Goal: Task Accomplishment & Management: Use online tool/utility

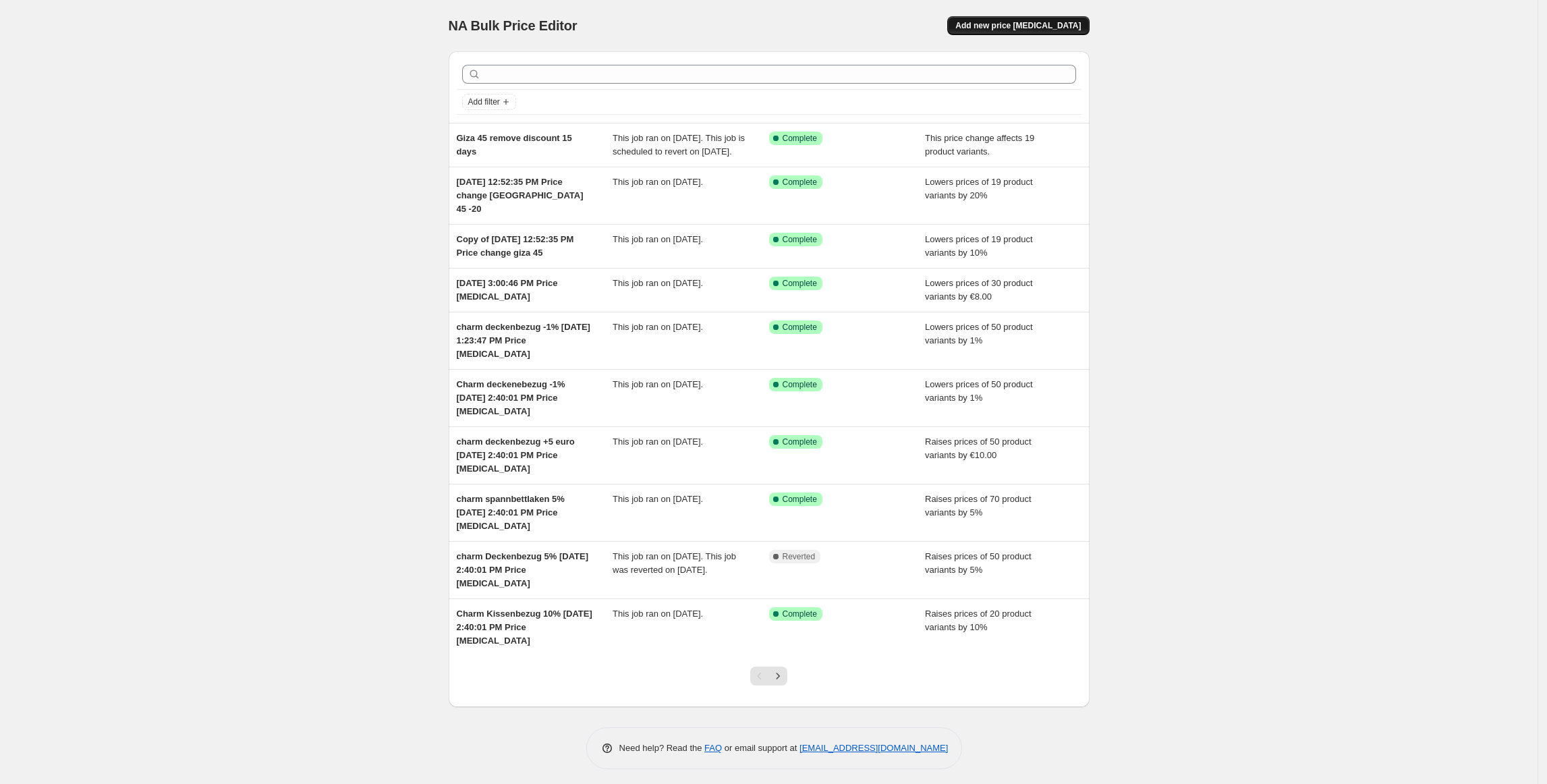
click at [1067, 30] on span "Add new price [MEDICAL_DATA]" at bounding box center [1018, 26] width 125 height 11
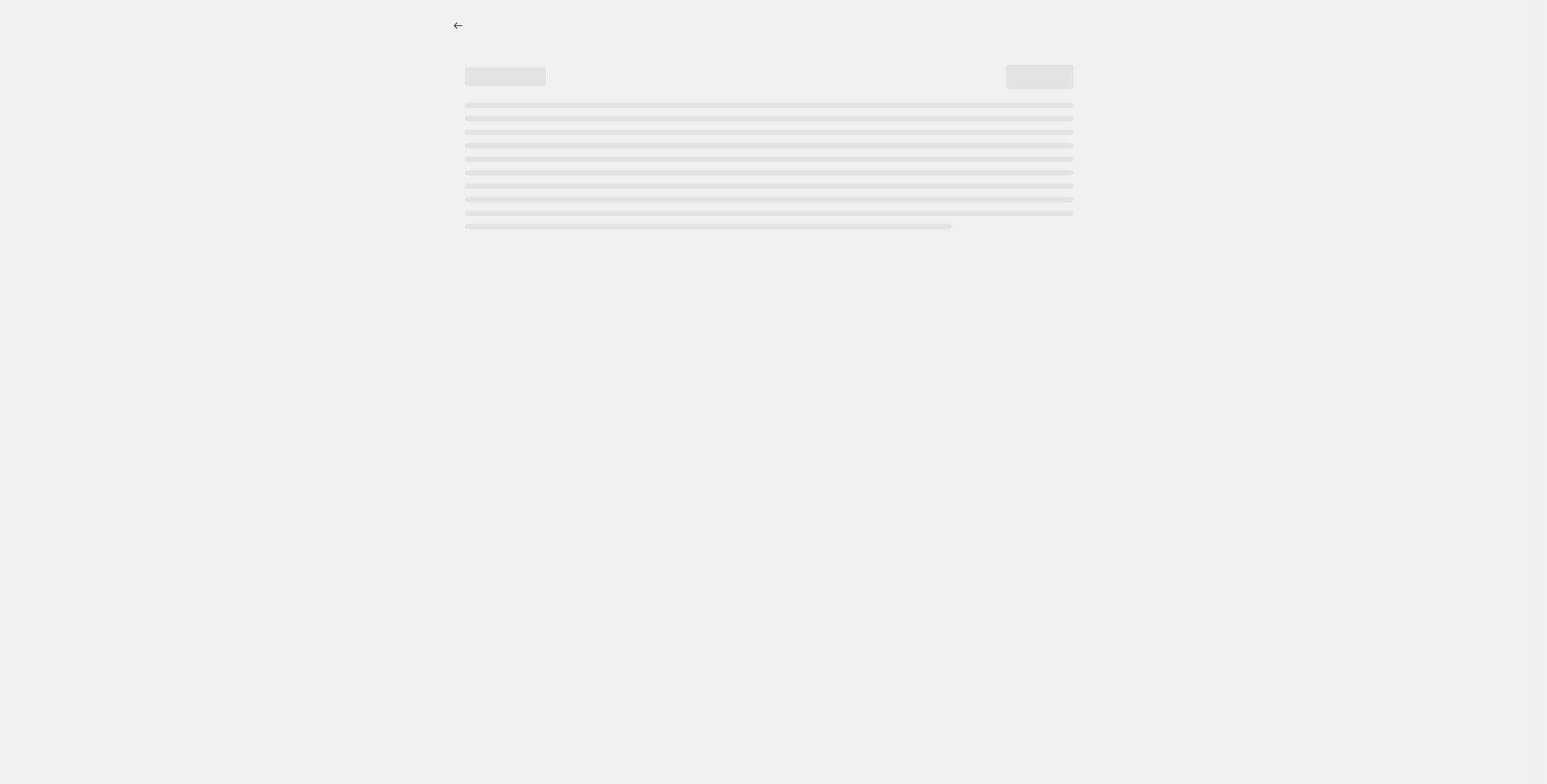
select select "percentage"
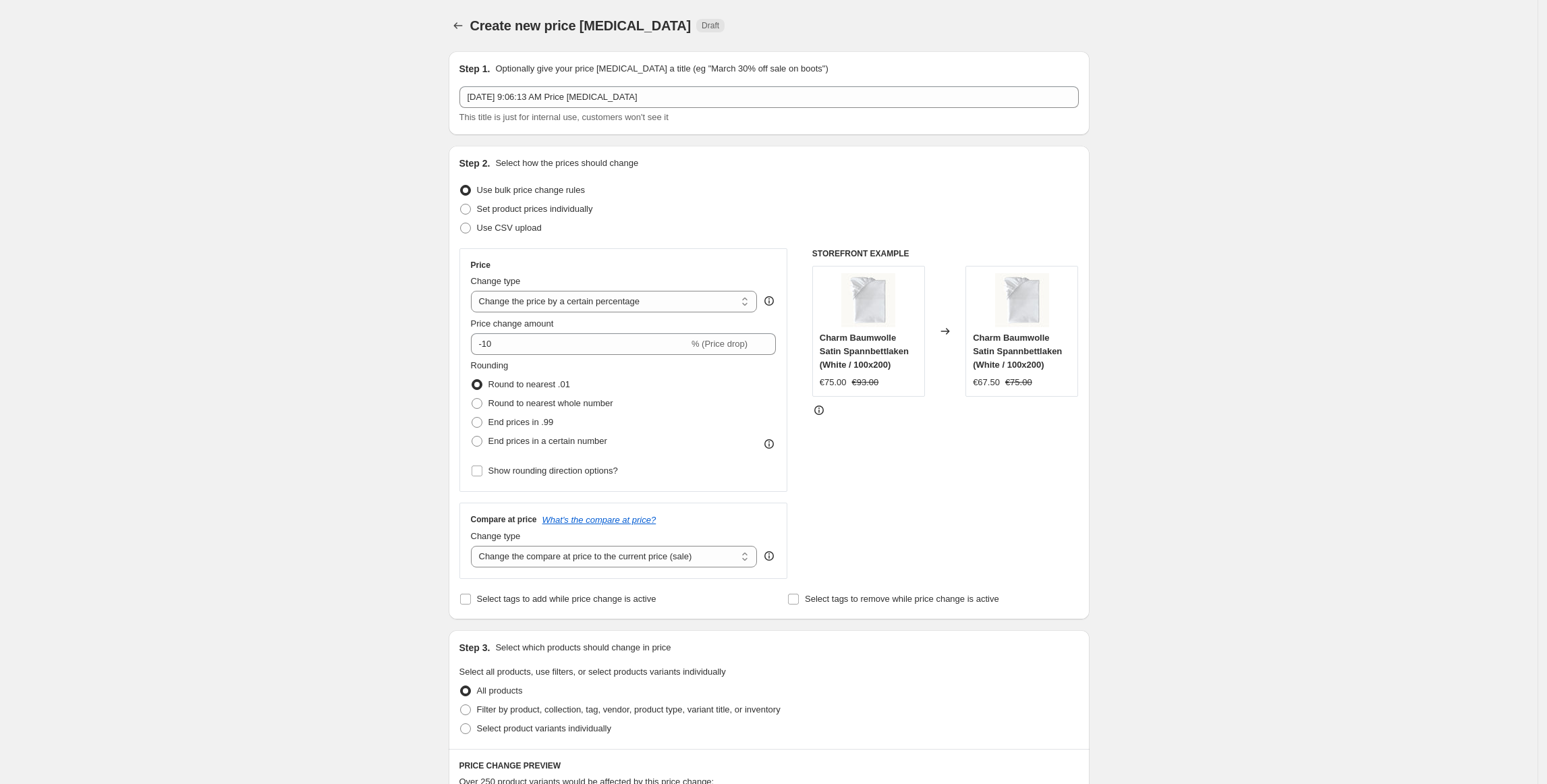
scroll to position [582, 0]
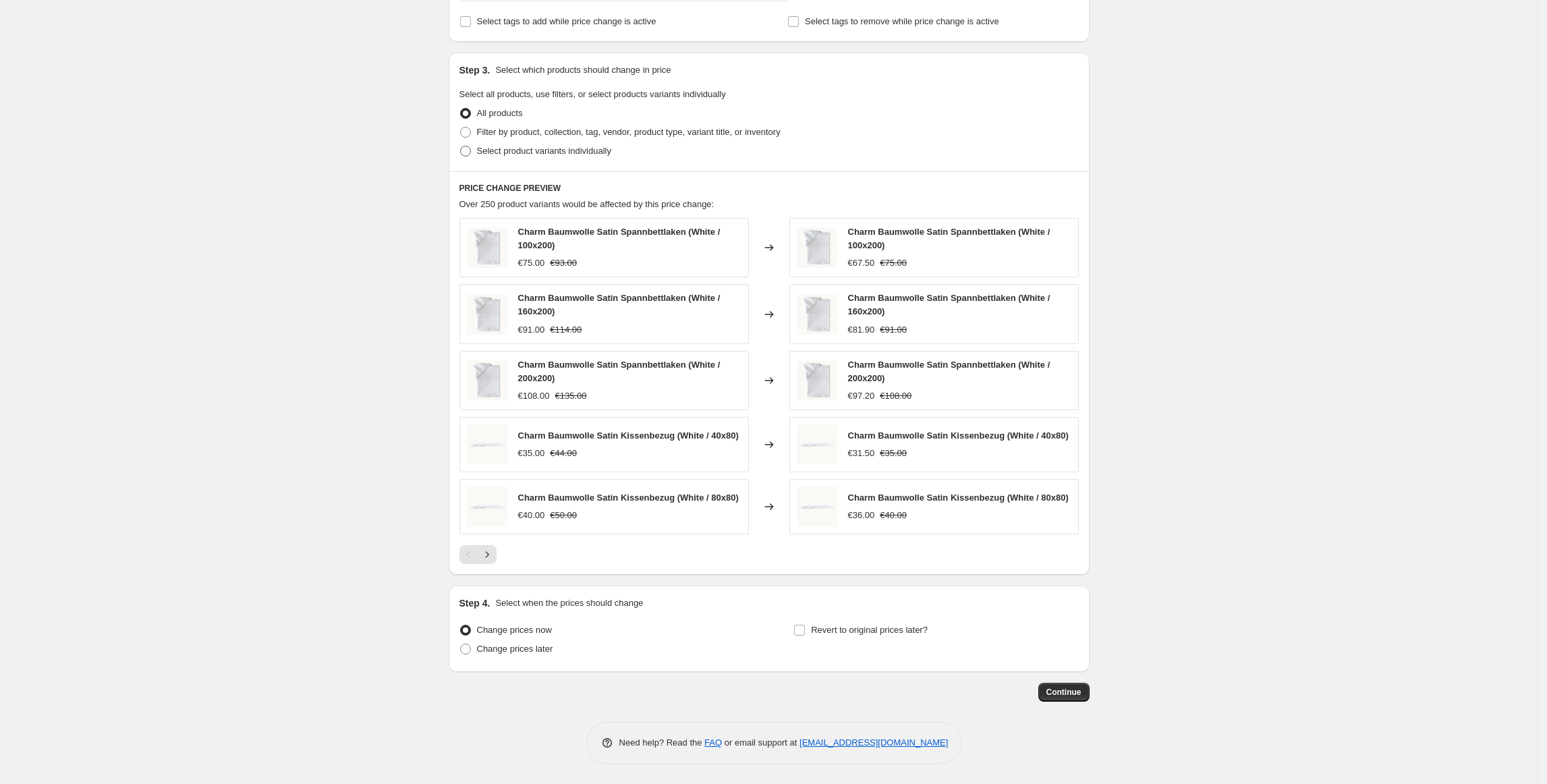
click at [583, 146] on span "Select product variants individually" at bounding box center [544, 150] width 134 height 10
click at [461, 146] on input "Select product variants individually" at bounding box center [460, 146] width 1 height 1
radio input "true"
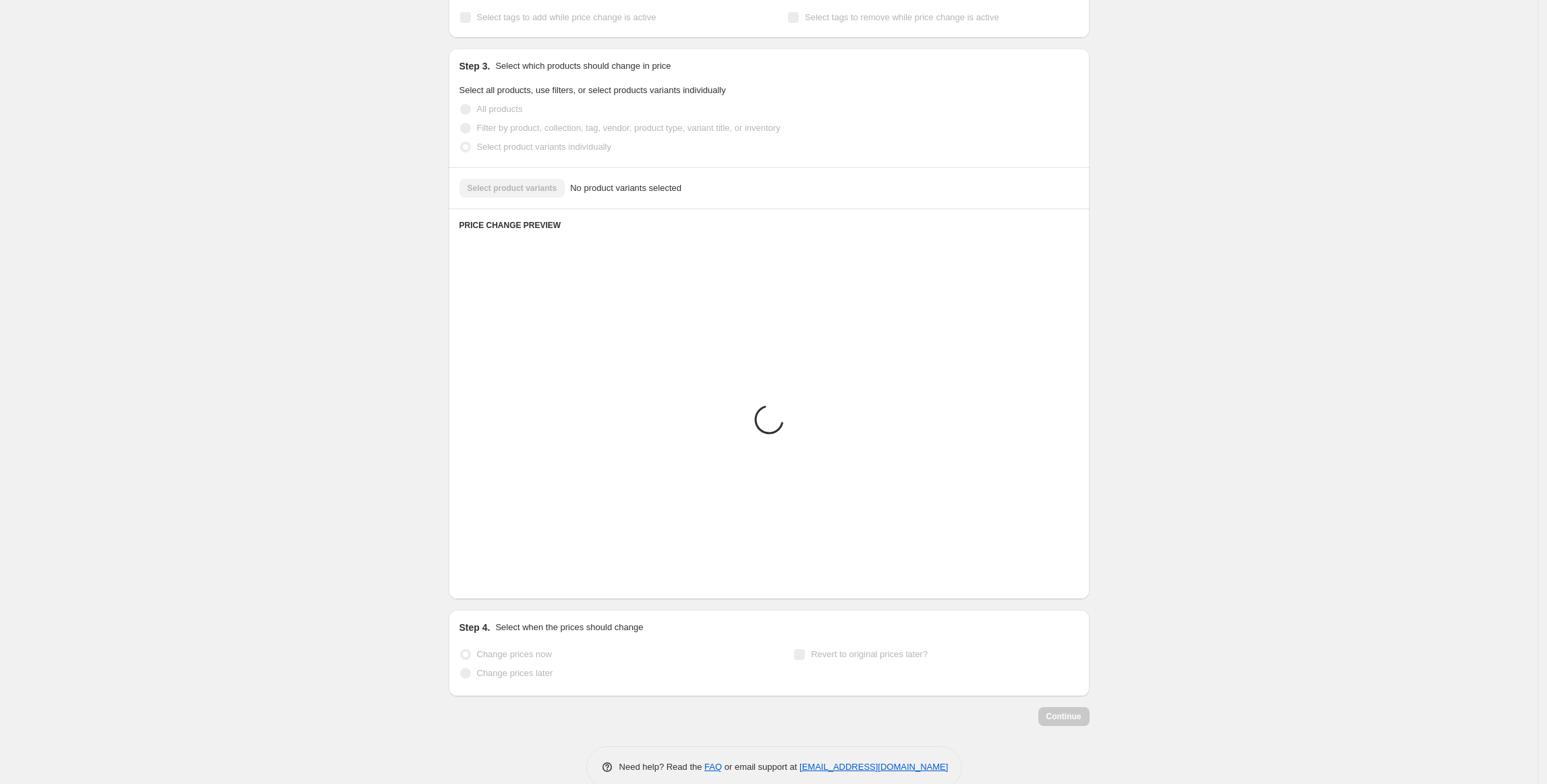
scroll to position [268, 0]
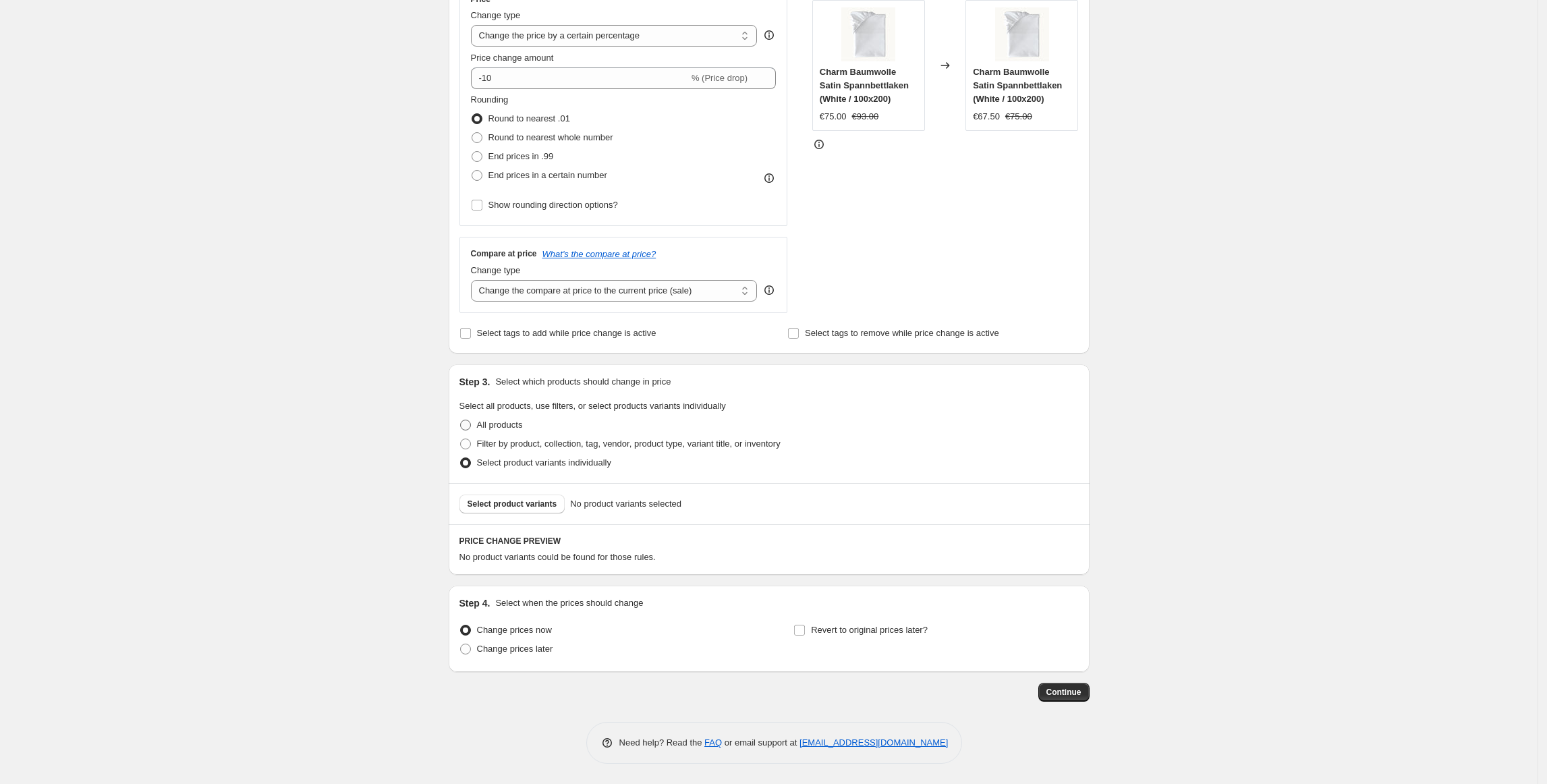
click at [502, 429] on span "All products" at bounding box center [500, 424] width 46 height 10
click at [461, 420] on input "All products" at bounding box center [460, 420] width 1 height 1
radio input "true"
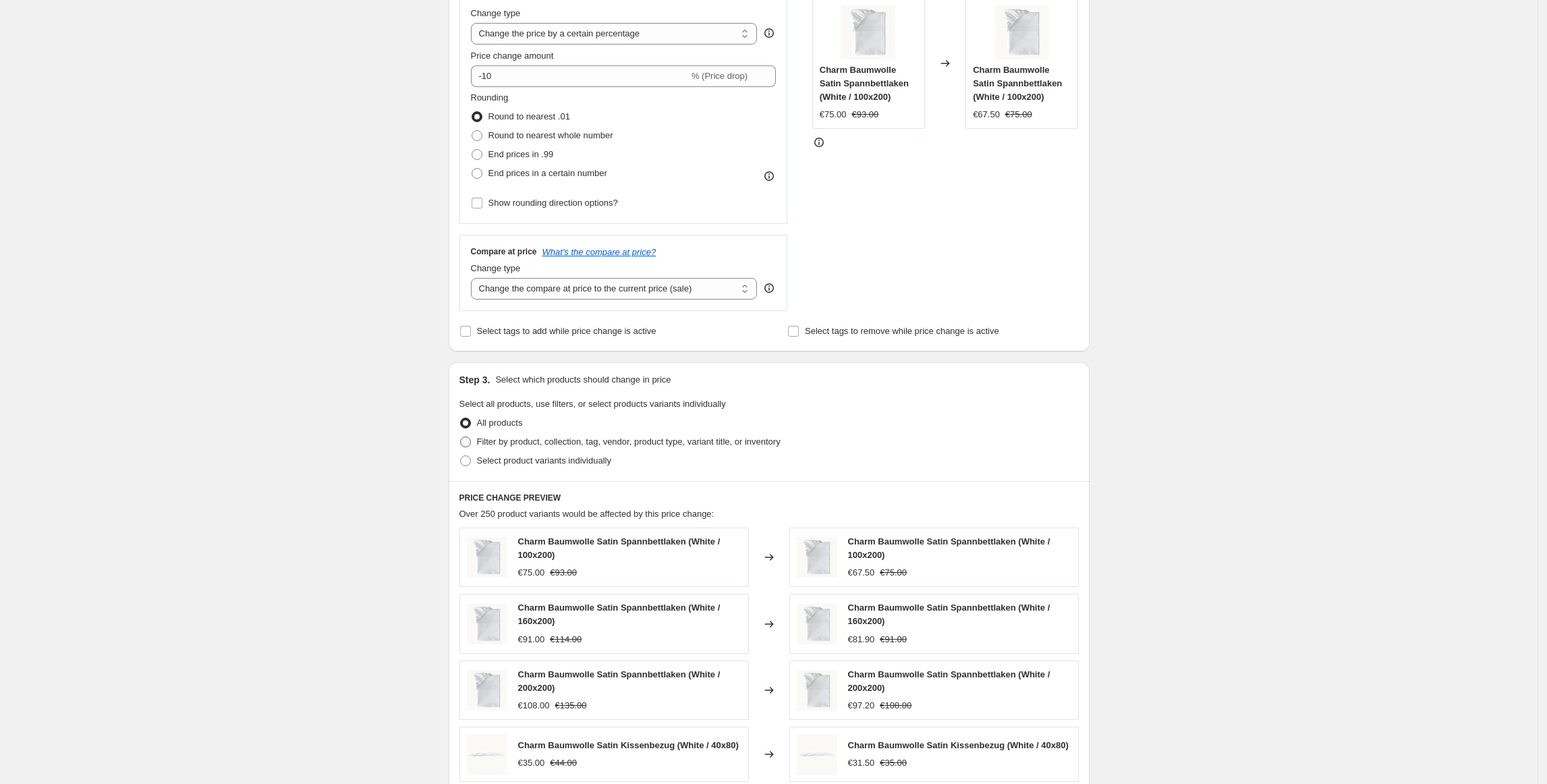
click at [512, 447] on span "Filter by product, collection, tag, vendor, product type, variant title, or inv…" at bounding box center [629, 441] width 304 height 10
click at [461, 438] on input "Filter by product, collection, tag, vendor, product type, variant title, or inv…" at bounding box center [460, 437] width 1 height 1
radio input "true"
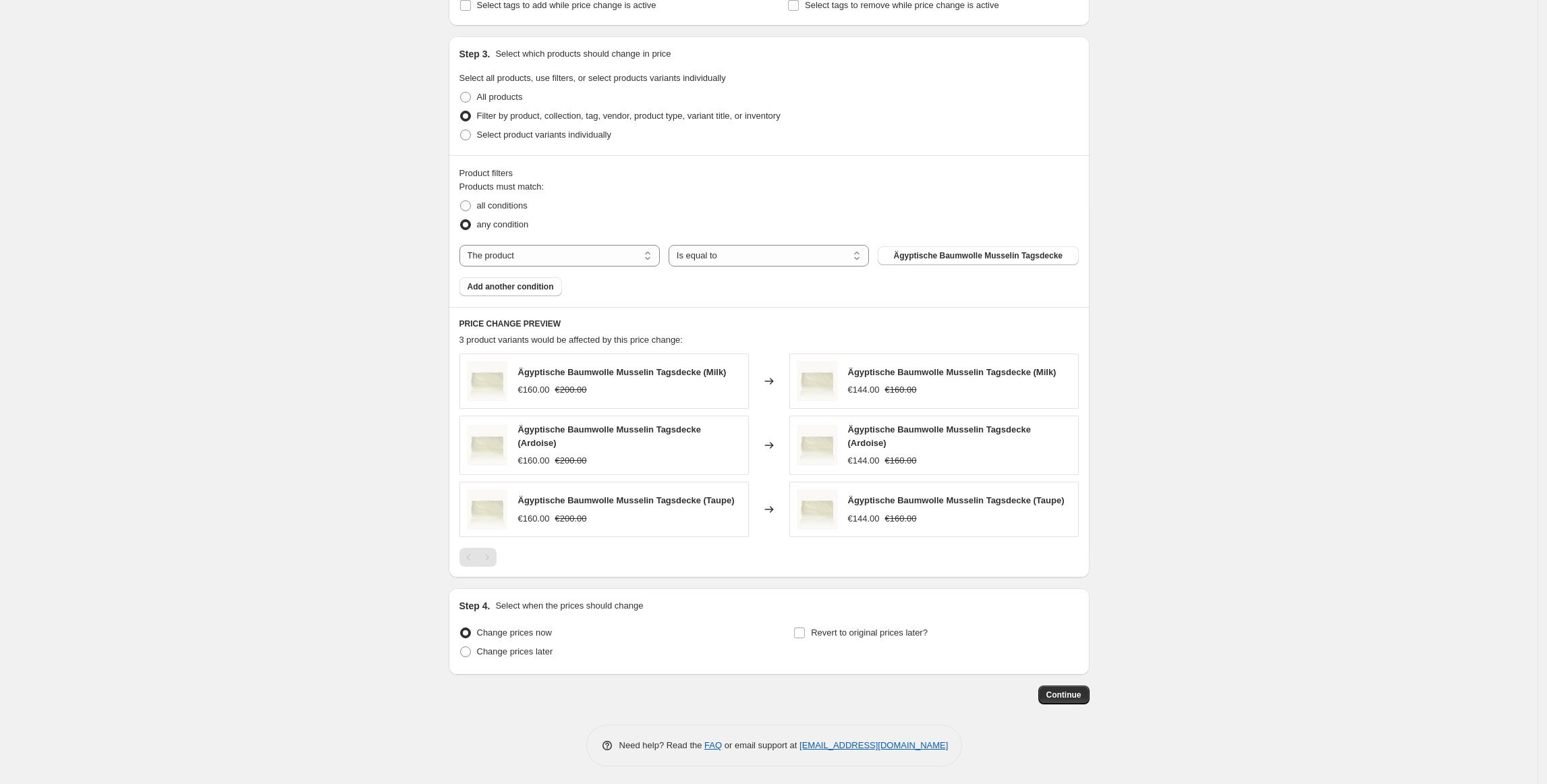
scroll to position [595, 0]
click at [646, 262] on select "The product The product's collection The product's tag The product's vendor The…" at bounding box center [559, 255] width 200 height 22
click at [719, 257] on select "Is equal to Is not equal to" at bounding box center [768, 255] width 200 height 22
click at [673, 244] on select "Is equal to Is not equal to" at bounding box center [768, 255] width 200 height 22
click at [916, 260] on span "Ägyptische Baumwolle Musselin Tagsdecke" at bounding box center [979, 255] width 170 height 11
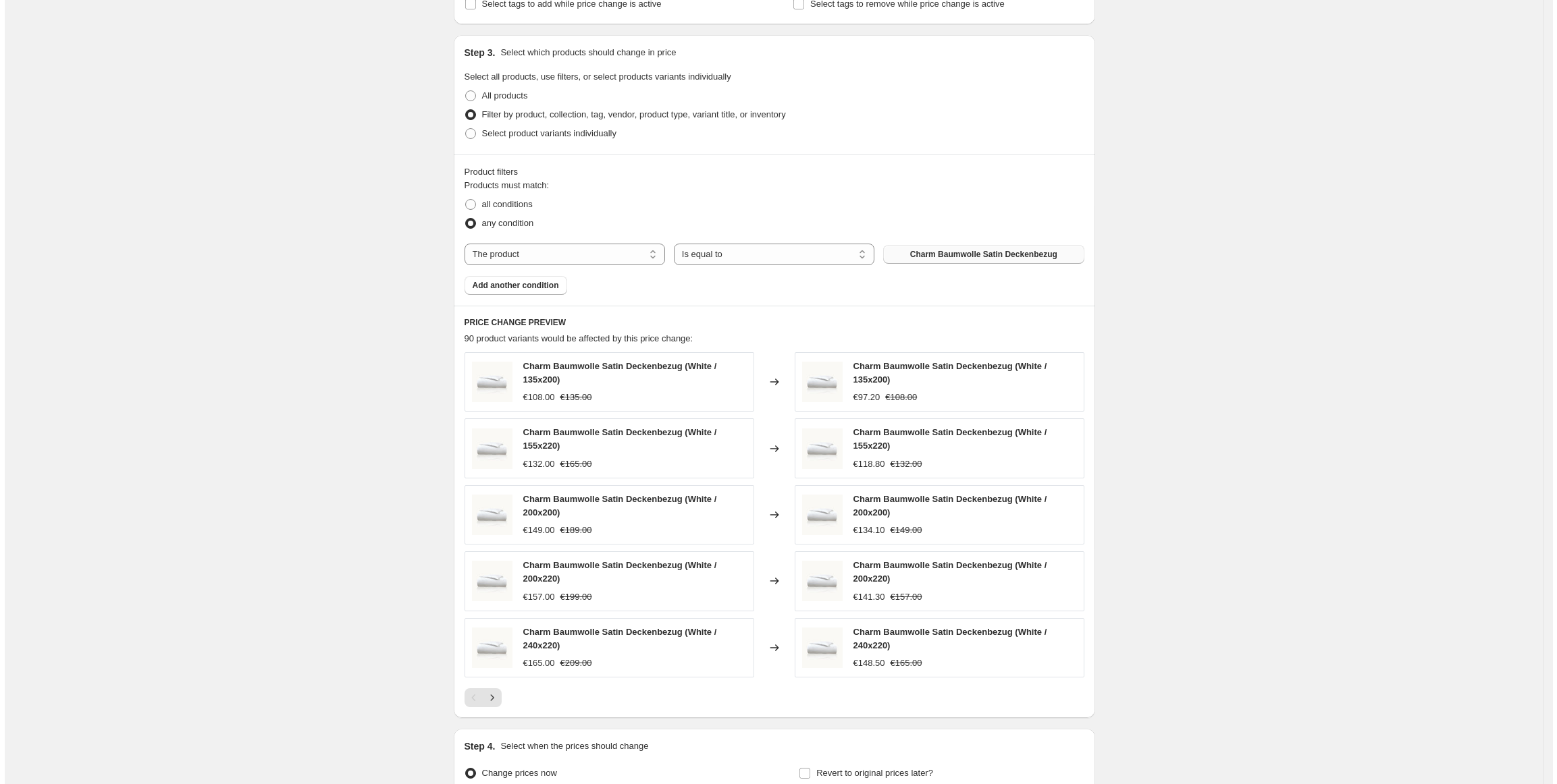
scroll to position [0, 0]
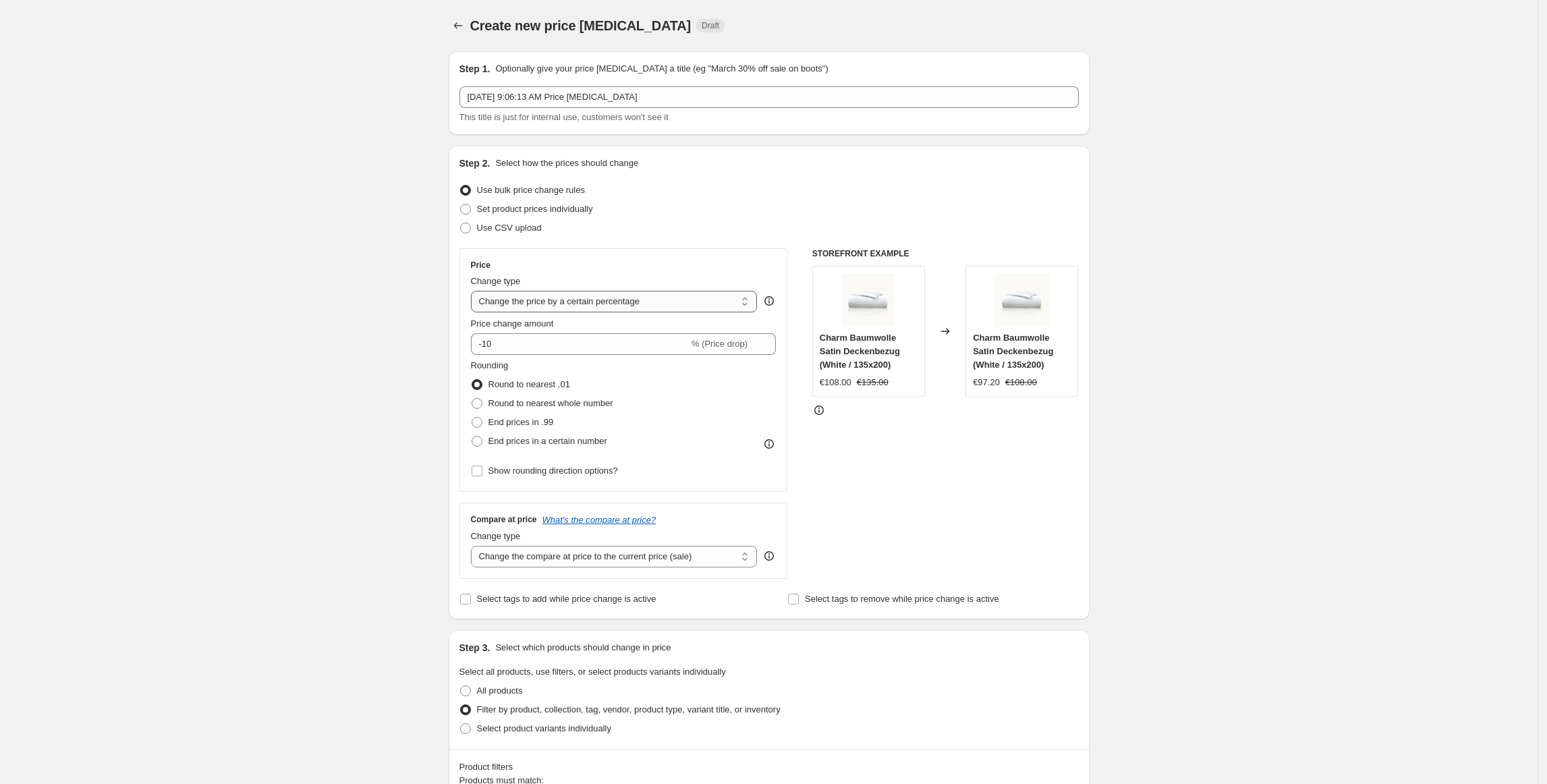
click at [740, 297] on select "Change the price to a certain amount Change the price by a certain amount Chang…" at bounding box center [614, 302] width 287 height 22
select select "to"
click at [475, 291] on select "Change the price to a certain amount Change the price by a certain amount Chang…" at bounding box center [614, 302] width 287 height 22
type input "80.00"
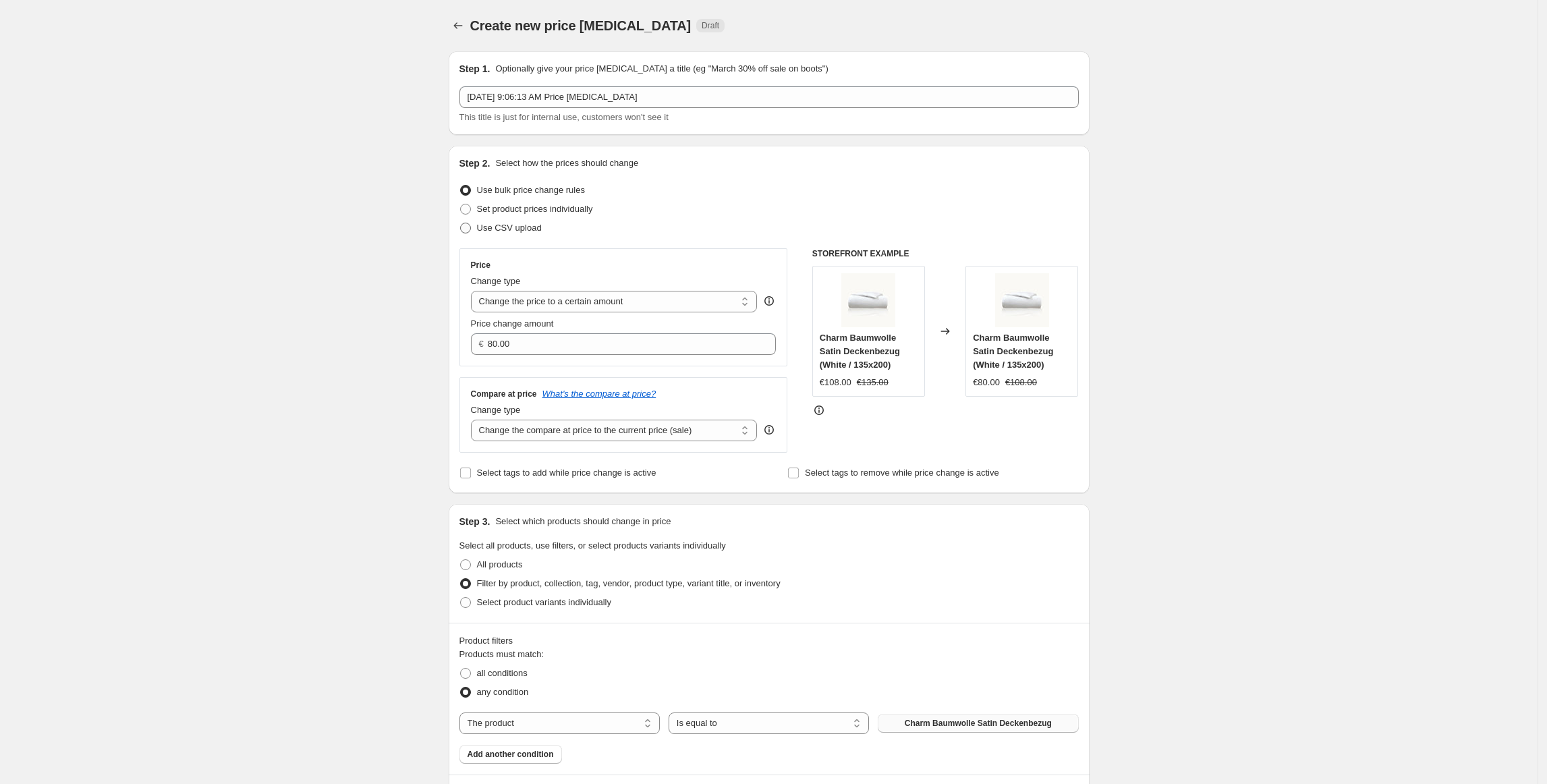
click at [506, 234] on span "Use CSV upload" at bounding box center [509, 227] width 65 height 13
click at [461, 223] on input "Use CSV upload" at bounding box center [460, 223] width 1 height 1
radio input "true"
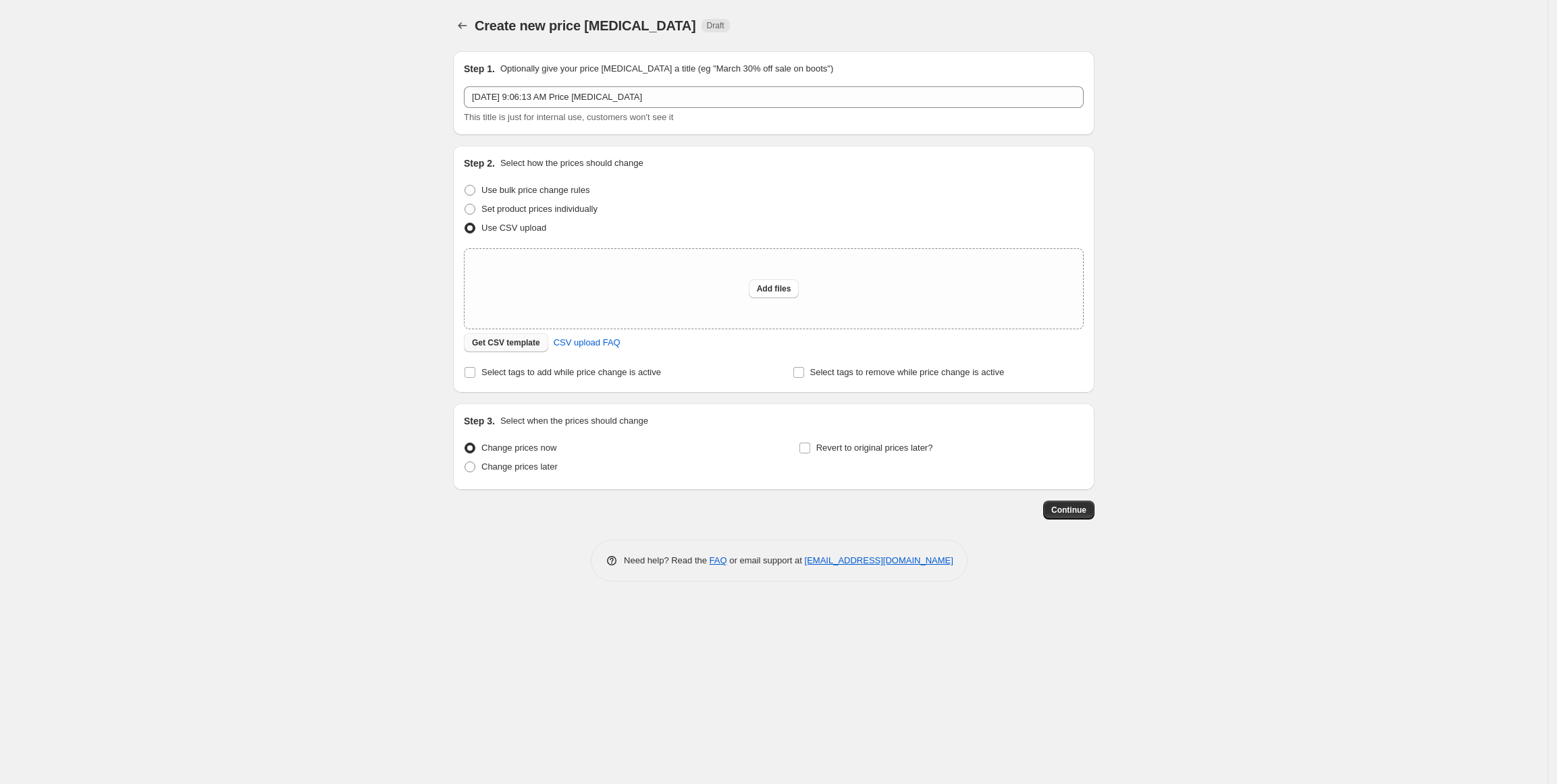
click at [514, 343] on span "Get CSV template" at bounding box center [506, 343] width 69 height 11
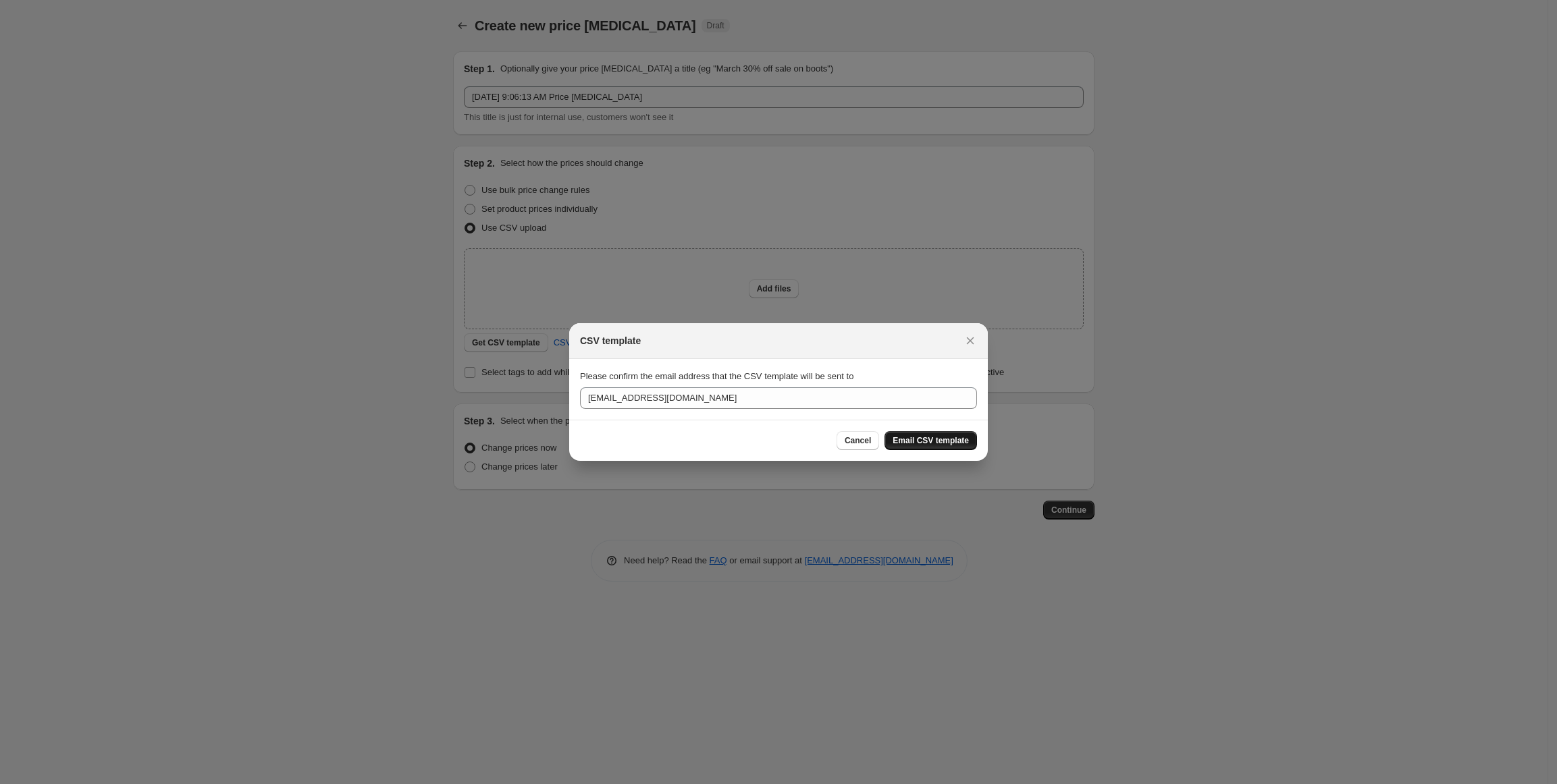
click at [898, 440] on span "Email CSV template" at bounding box center [931, 441] width 76 height 11
